Goal: Register for event/course

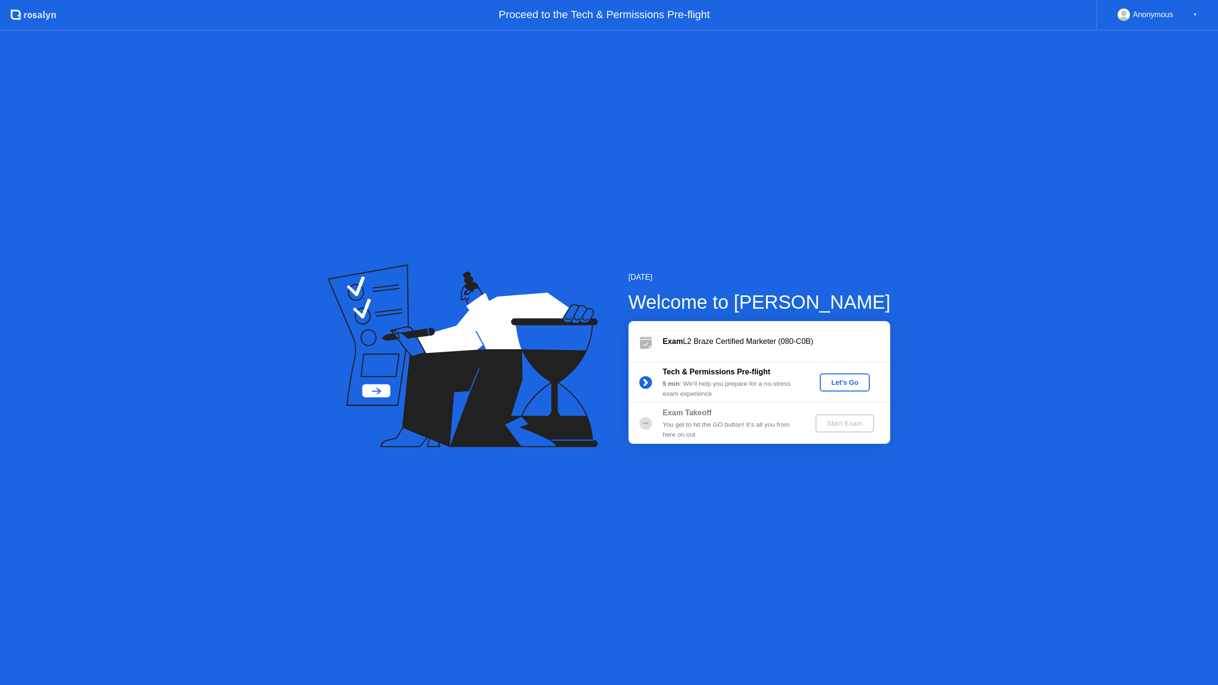
click at [828, 381] on div "Let's Go" at bounding box center [845, 383] width 42 height 8
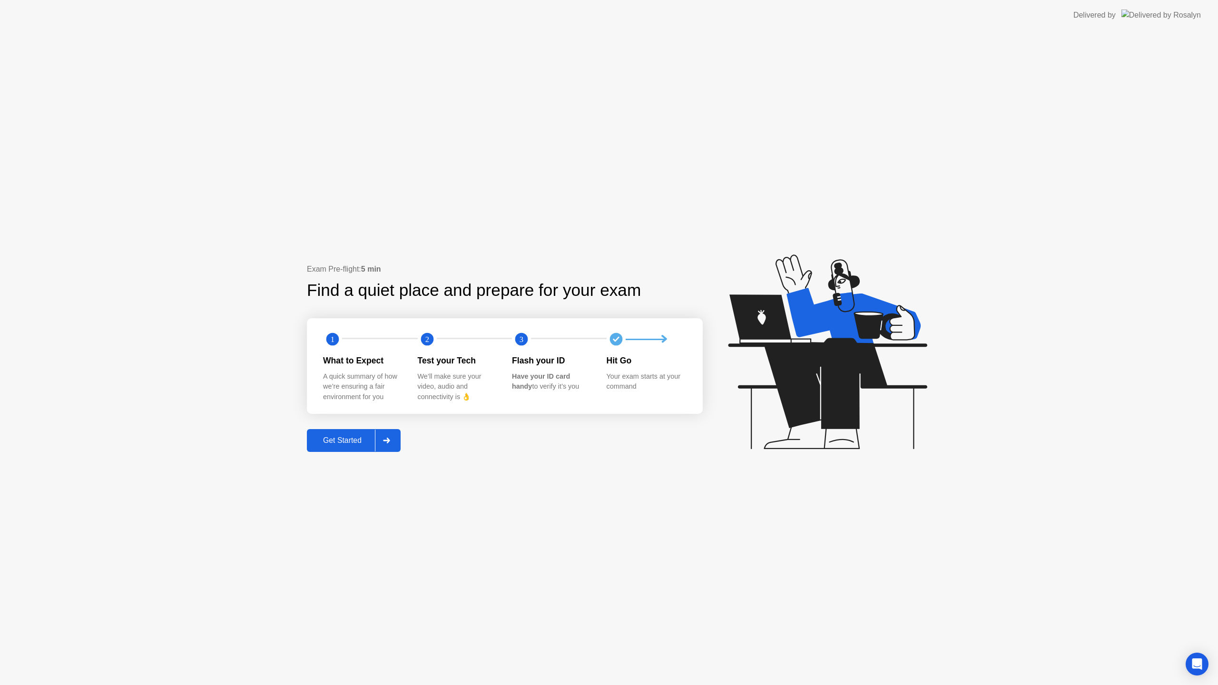
click at [338, 442] on div "Get Started" at bounding box center [342, 440] width 65 height 9
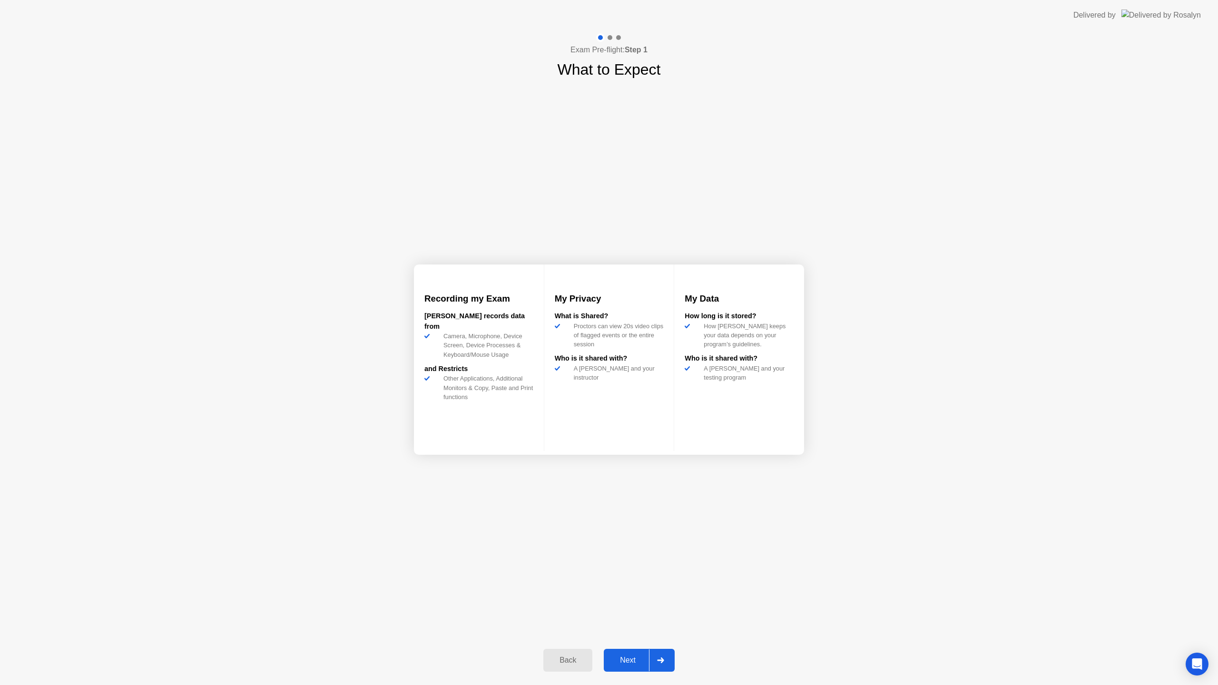
click at [623, 671] on button "Next" at bounding box center [639, 660] width 71 height 23
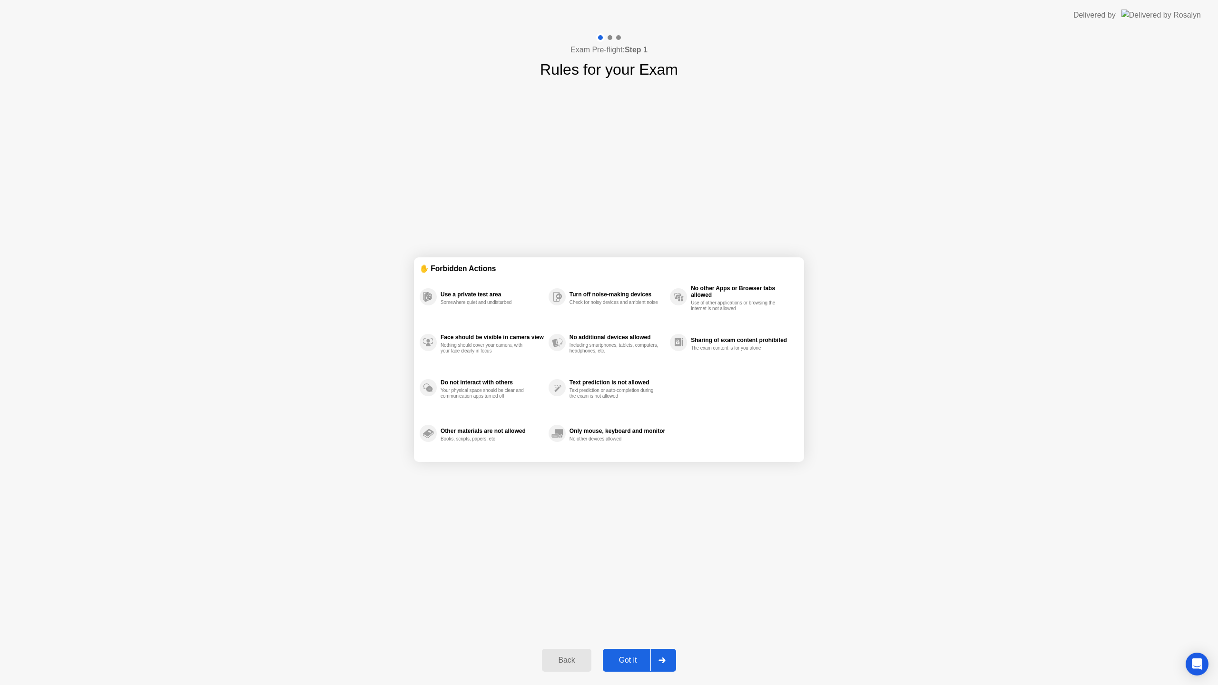
click at [629, 656] on div "Got it" at bounding box center [628, 660] width 45 height 9
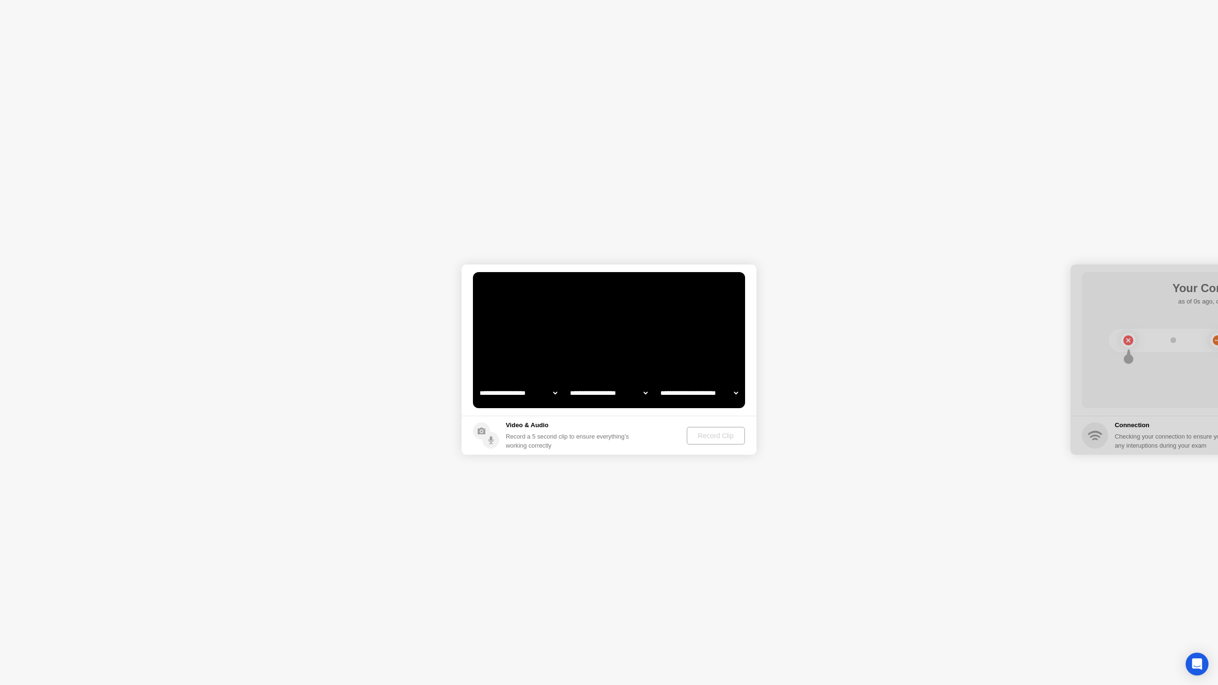
select select "*******"
click at [543, 438] on div "Record a 5 second clip to ensure everything’s working correctly" at bounding box center [569, 441] width 127 height 18
drag, startPoint x: 551, startPoint y: 440, endPoint x: 587, endPoint y: 436, distance: 36.4
click at [551, 440] on div "Record a 5 second clip to ensure everything’s working correctly" at bounding box center [569, 441] width 127 height 18
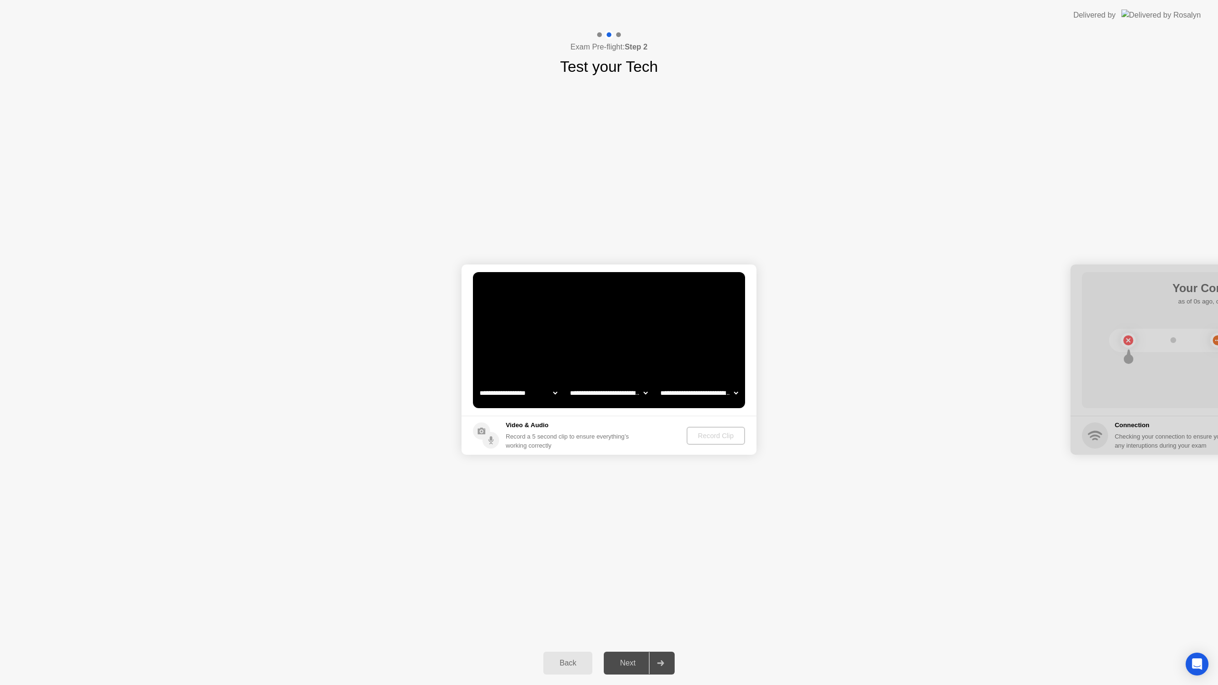
drag, startPoint x: 684, startPoint y: 367, endPoint x: 701, endPoint y: 389, distance: 27.5
click at [684, 367] on video at bounding box center [609, 340] width 272 height 136
click at [704, 396] on select "**********" at bounding box center [699, 393] width 81 height 19
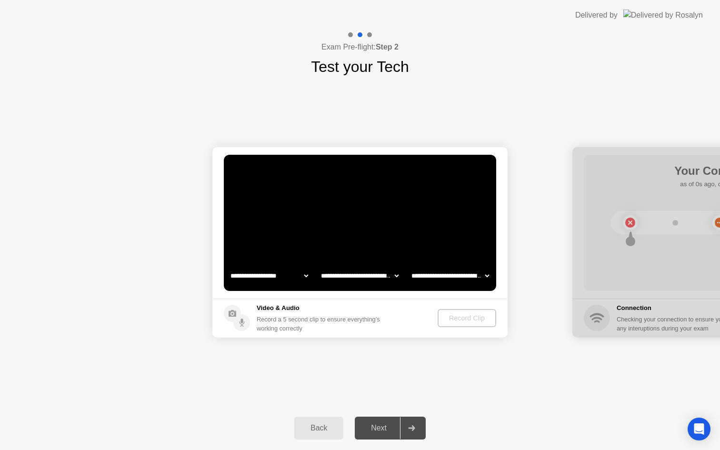
select select "**********"
click at [449, 310] on button "Record Clip" at bounding box center [467, 318] width 58 height 18
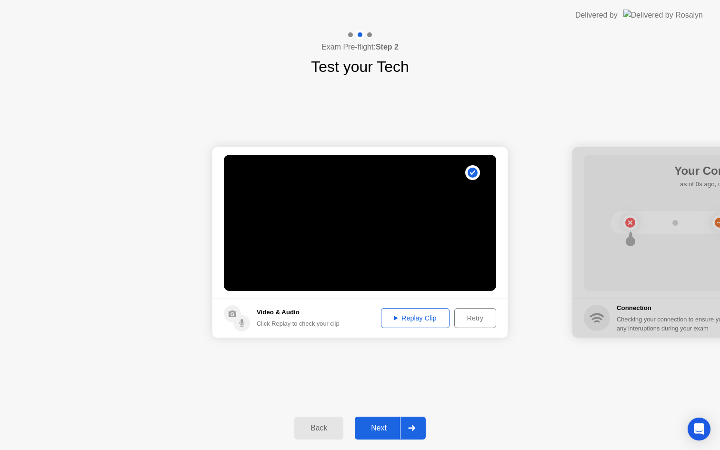
click at [420, 316] on div "Replay Clip" at bounding box center [415, 318] width 62 height 8
click at [382, 424] on div "Next" at bounding box center [378, 428] width 42 height 9
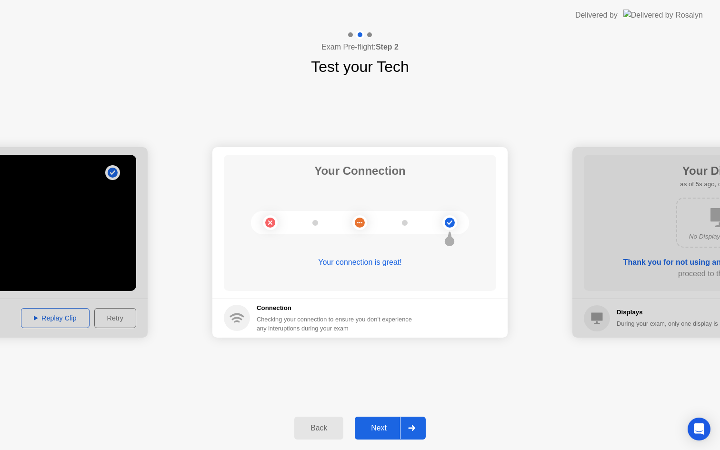
click at [376, 425] on div "Next" at bounding box center [378, 428] width 42 height 9
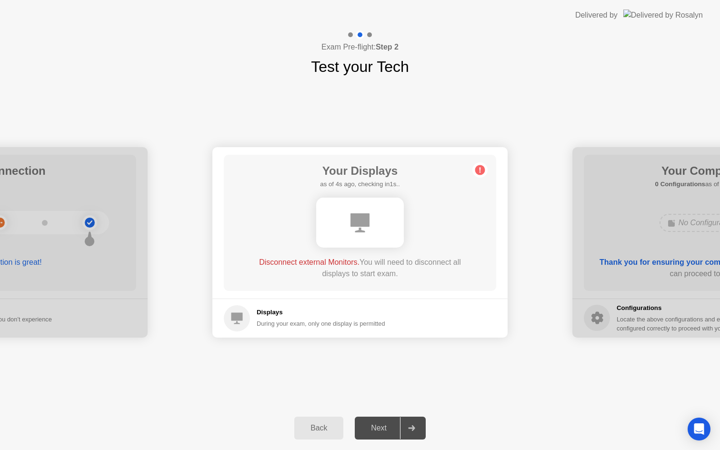
click at [378, 424] on div "Next" at bounding box center [378, 428] width 42 height 9
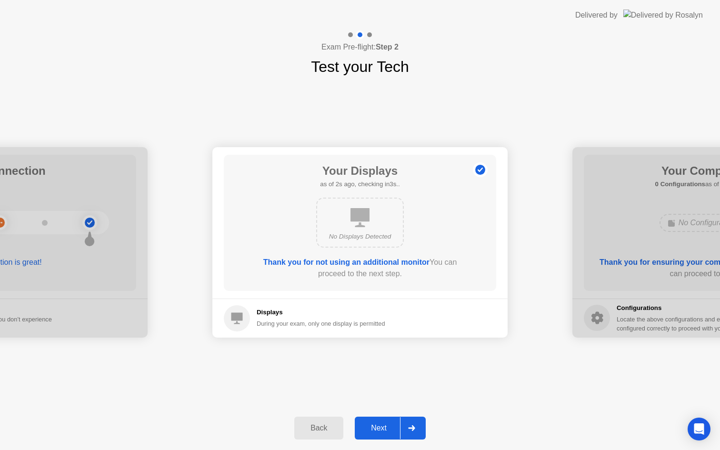
click at [376, 421] on button "Next" at bounding box center [390, 427] width 71 height 23
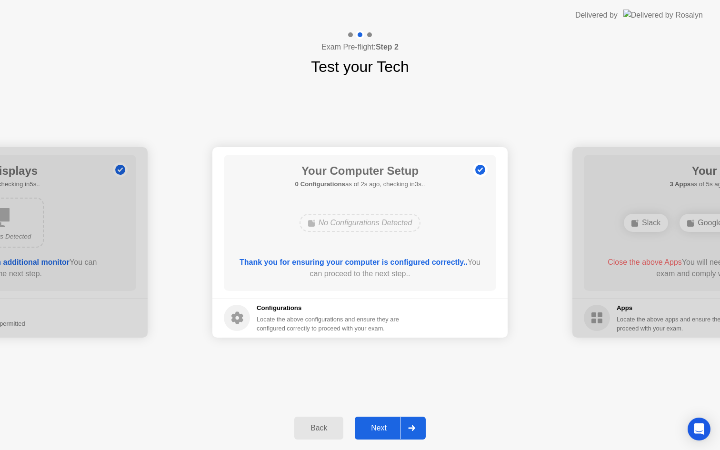
click at [376, 421] on button "Next" at bounding box center [390, 427] width 71 height 23
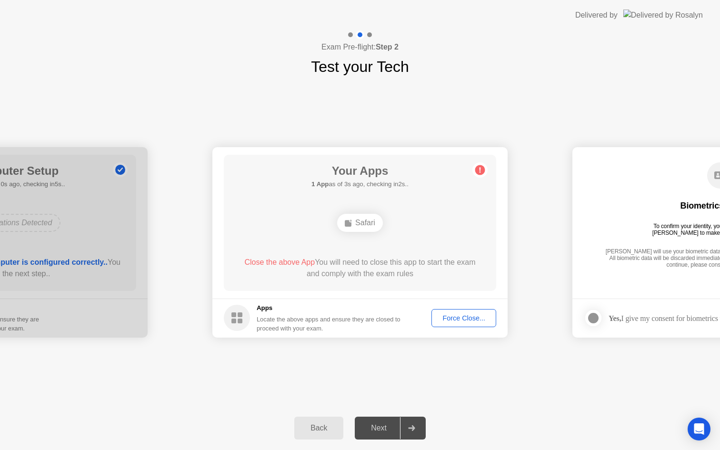
click at [348, 221] on rect at bounding box center [348, 223] width 7 height 7
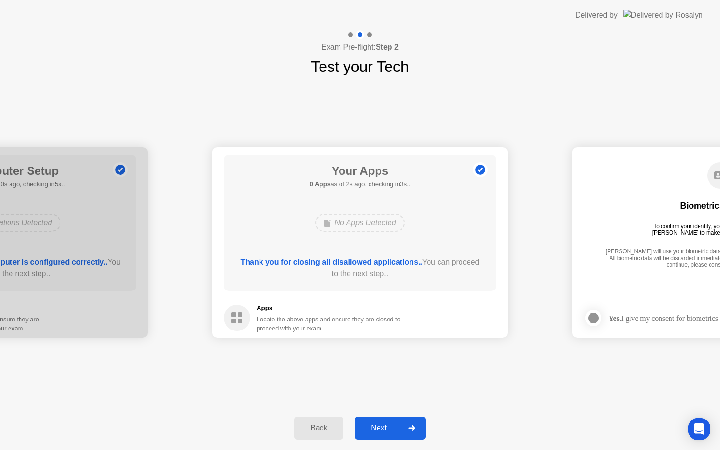
click at [366, 427] on div "Next" at bounding box center [378, 428] width 42 height 9
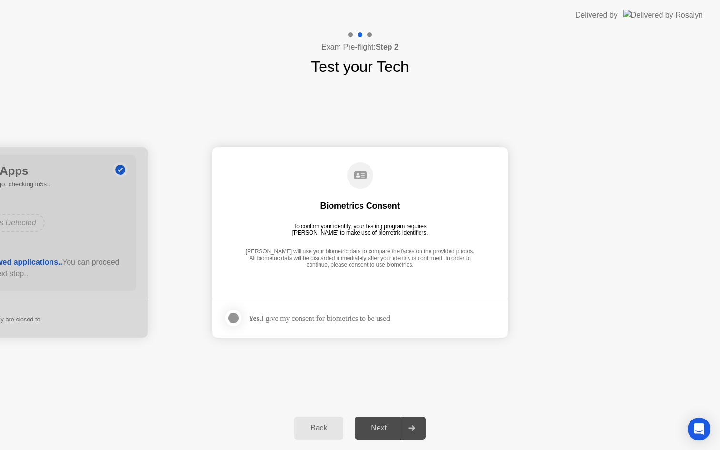
click at [345, 320] on div "Yes, I give my consent for biometrics to be used" at bounding box center [318, 318] width 141 height 9
click at [233, 316] on div at bounding box center [232, 317] width 11 height 11
click at [361, 422] on button "Next" at bounding box center [390, 427] width 71 height 23
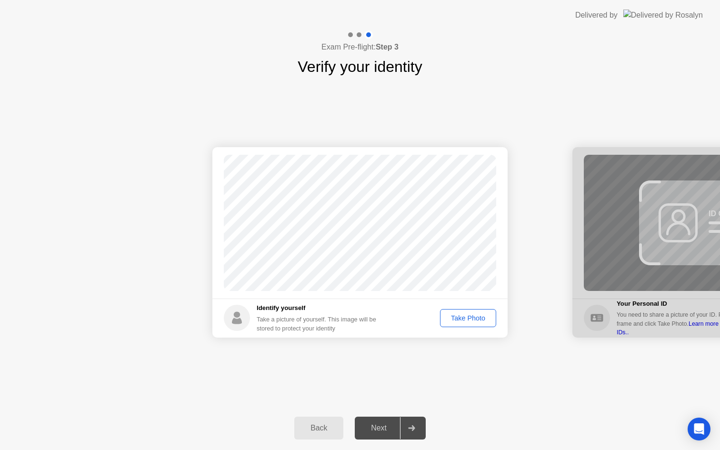
click at [466, 318] on div "Take Photo" at bounding box center [467, 318] width 49 height 8
click at [467, 315] on div "Retake" at bounding box center [473, 318] width 37 height 8
click at [467, 315] on div "Take Photo" at bounding box center [467, 318] width 49 height 8
click at [369, 427] on div "Next" at bounding box center [378, 428] width 42 height 9
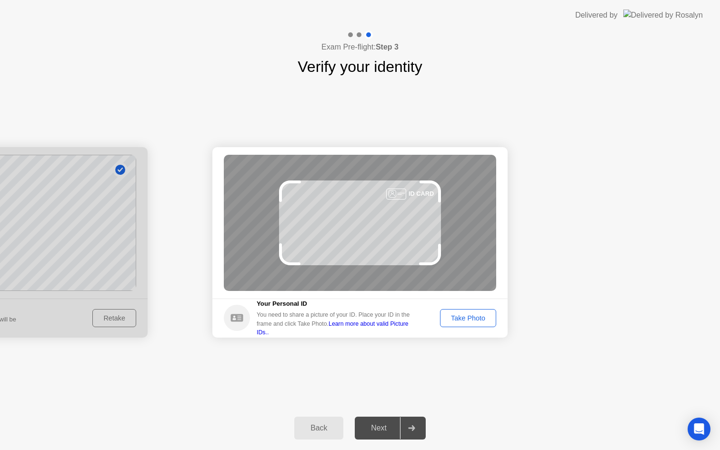
click at [458, 321] on div "Take Photo" at bounding box center [467, 318] width 49 height 8
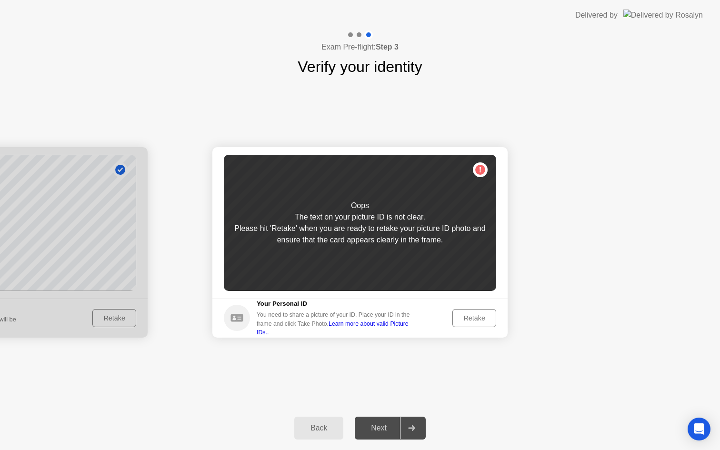
click at [462, 314] on div "Retake" at bounding box center [473, 318] width 37 height 8
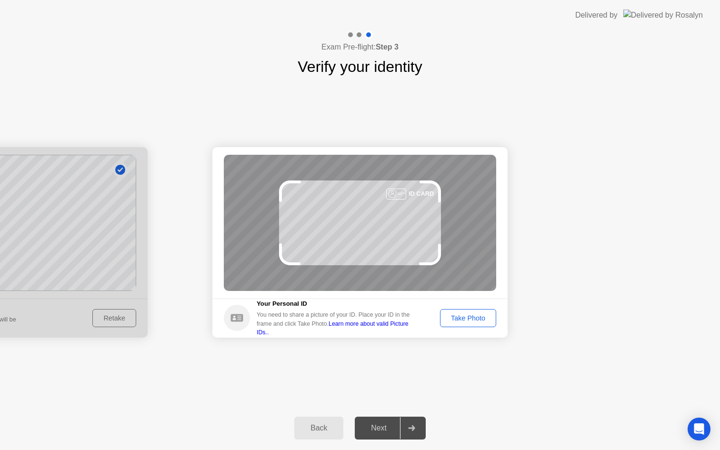
click at [475, 324] on button "Take Photo" at bounding box center [468, 318] width 56 height 18
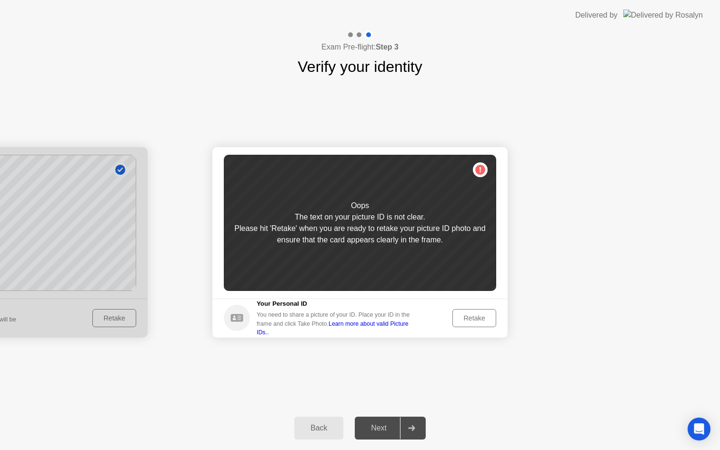
click at [475, 324] on button "Retake" at bounding box center [474, 318] width 44 height 18
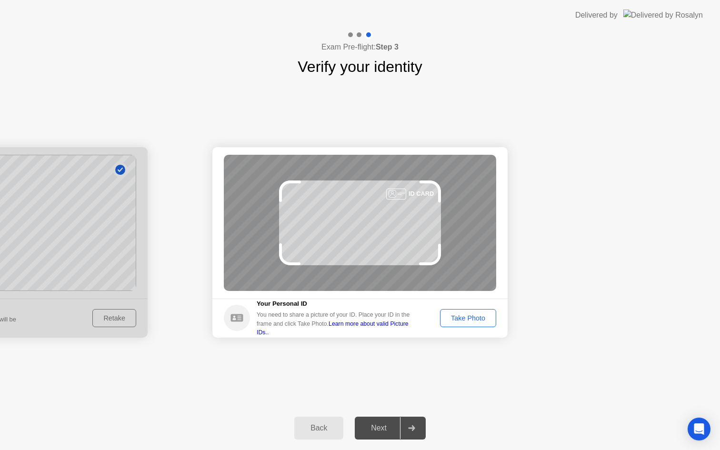
click at [455, 312] on button "Take Photo" at bounding box center [468, 318] width 56 height 18
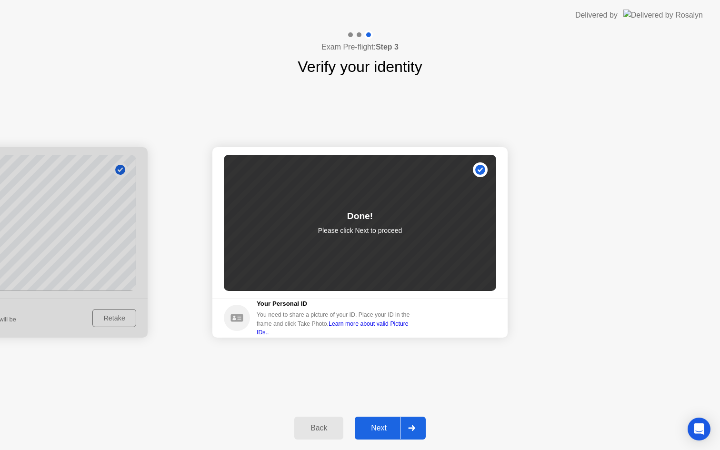
click at [374, 424] on div "Next" at bounding box center [378, 428] width 42 height 9
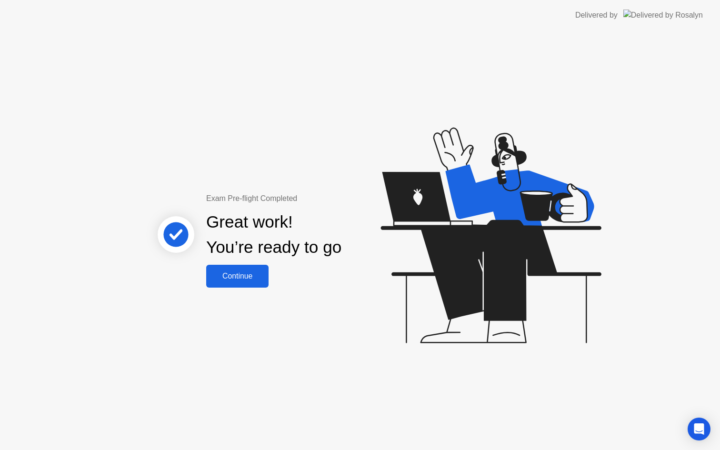
click at [241, 268] on button "Continue" at bounding box center [237, 276] width 62 height 23
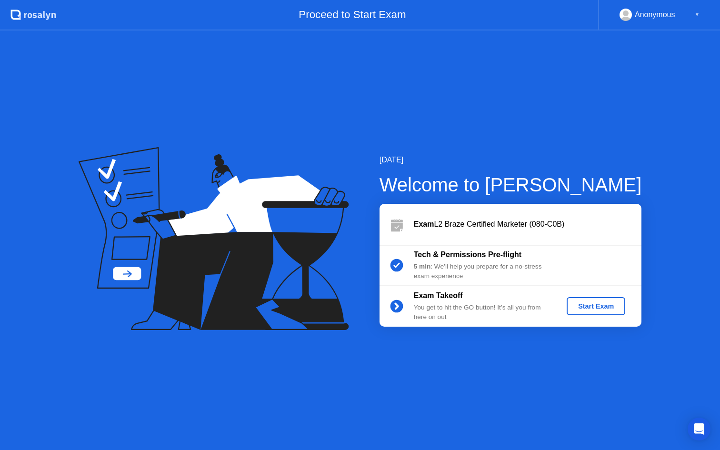
click at [578, 304] on div "Start Exam" at bounding box center [595, 306] width 51 height 8
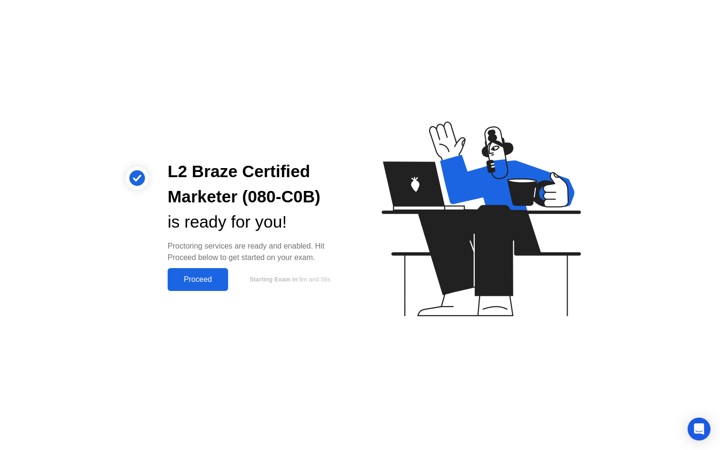
click at [208, 279] on div "Proceed" at bounding box center [197, 279] width 55 height 9
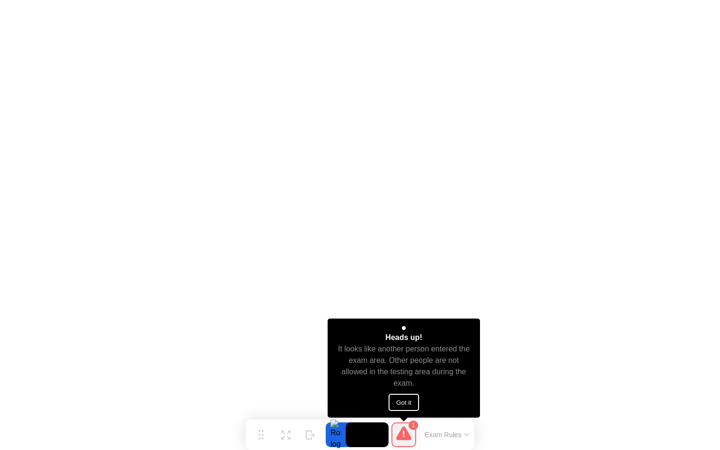
click at [401, 404] on button "Got it" at bounding box center [403, 402] width 30 height 17
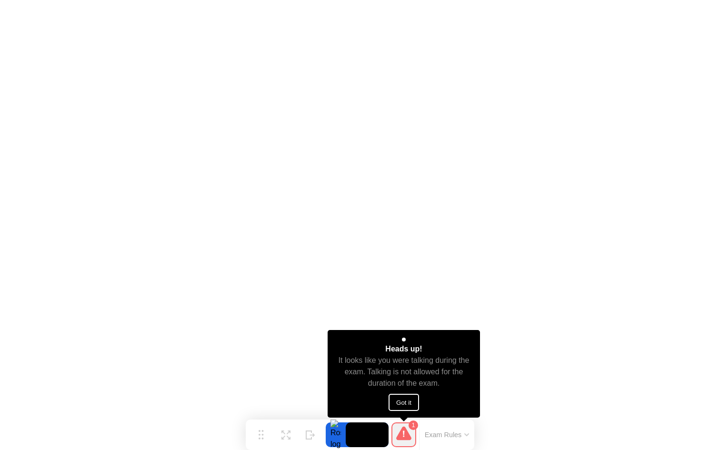
click at [403, 401] on button "Got it" at bounding box center [403, 402] width 30 height 17
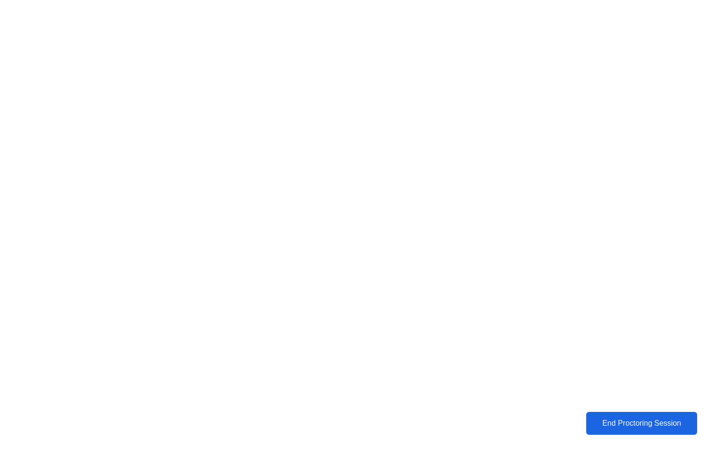
click at [610, 422] on div "End Proctoring Session" at bounding box center [641, 423] width 106 height 9
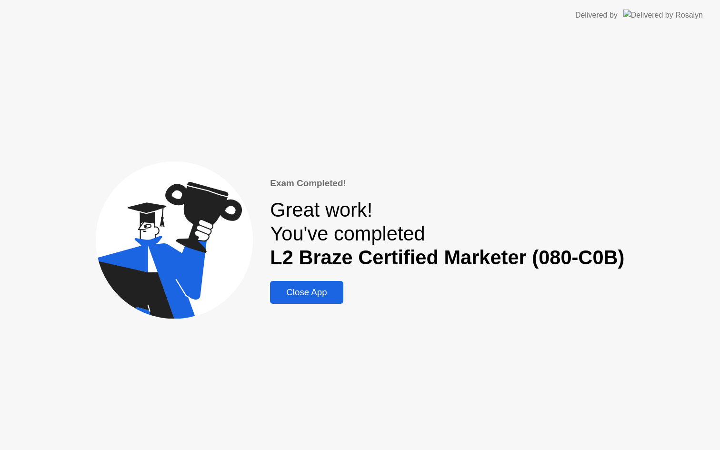
click at [309, 292] on div "Close App" at bounding box center [306, 292] width 67 height 10
